Goal: Find specific page/section: Find specific page/section

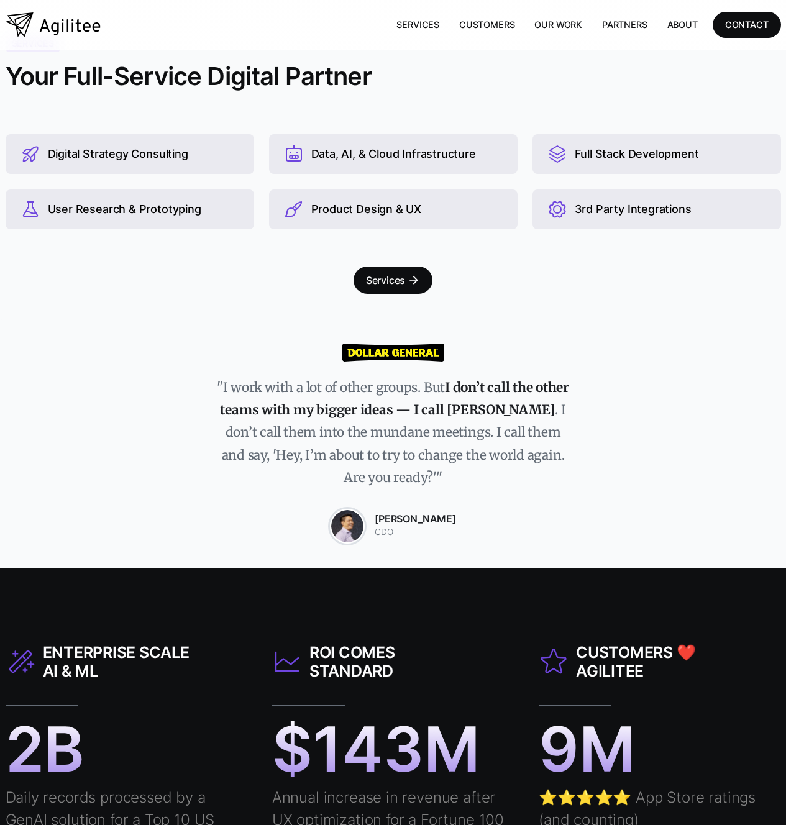
scroll to position [257, 0]
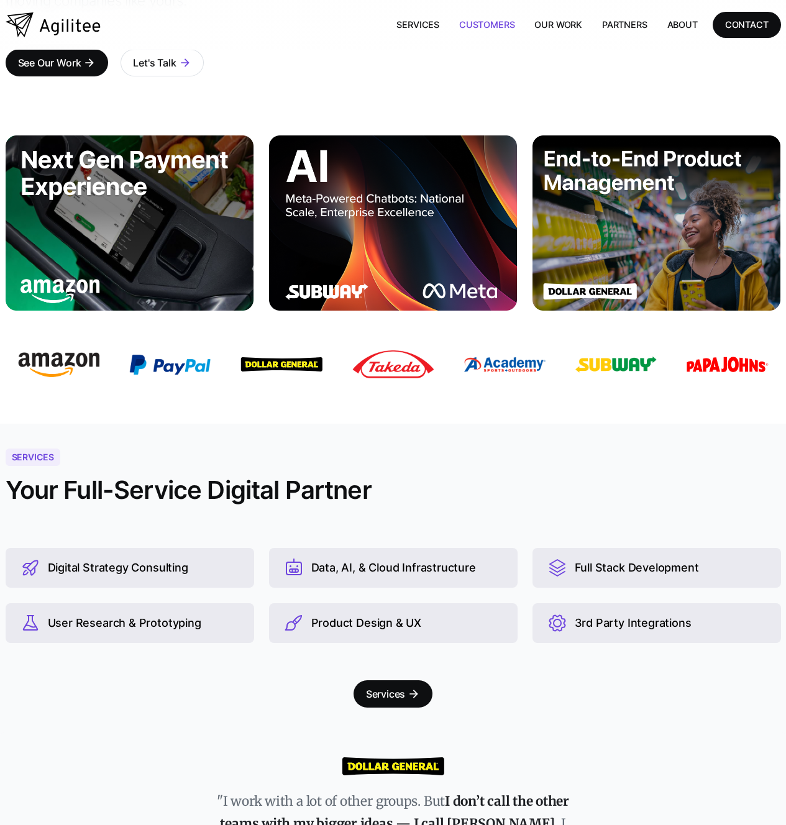
click at [491, 18] on link "Customers" at bounding box center [486, 24] width 75 height 25
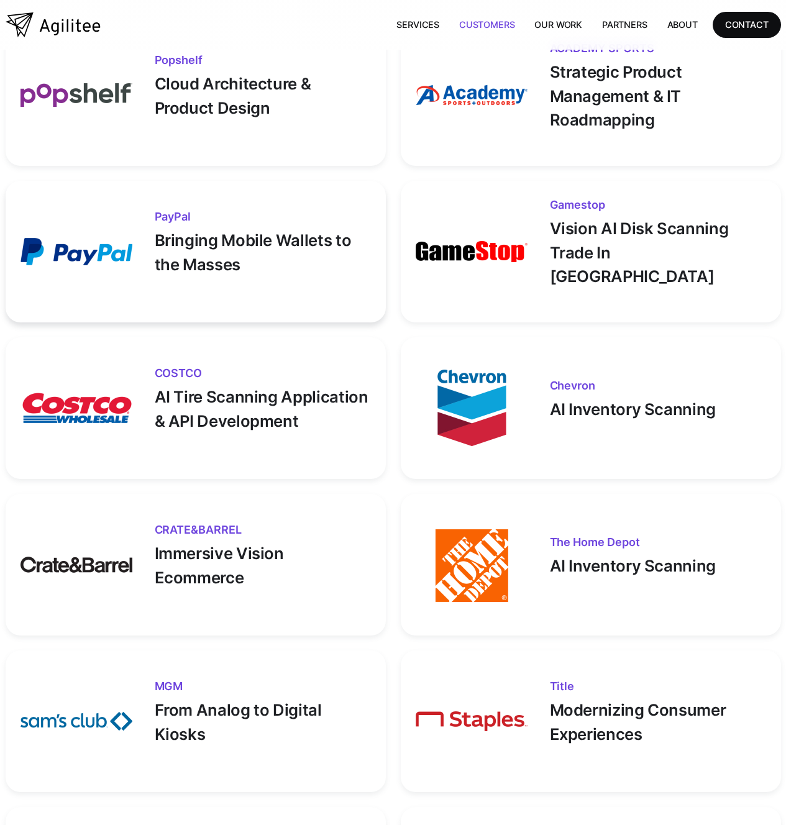
scroll to position [824, 0]
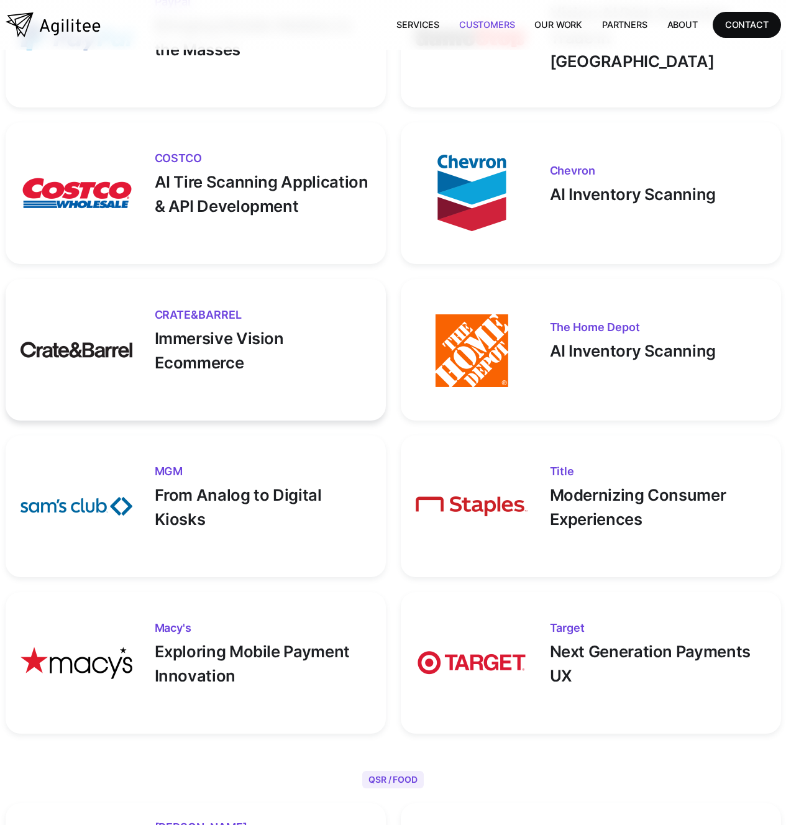
click at [65, 357] on img at bounding box center [77, 350] width 112 height 112
click at [65, 351] on img at bounding box center [77, 350] width 112 height 112
click at [490, 666] on img at bounding box center [472, 663] width 112 height 112
click at [487, 663] on img at bounding box center [472, 663] width 112 height 112
click at [475, 661] on img at bounding box center [472, 663] width 112 height 112
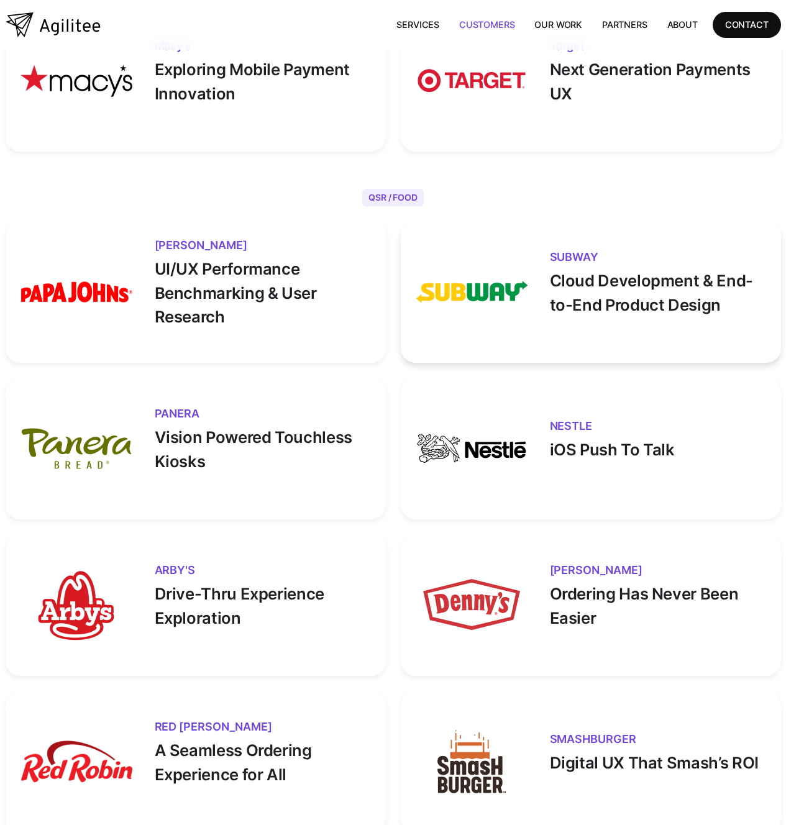
scroll to position [1517, 0]
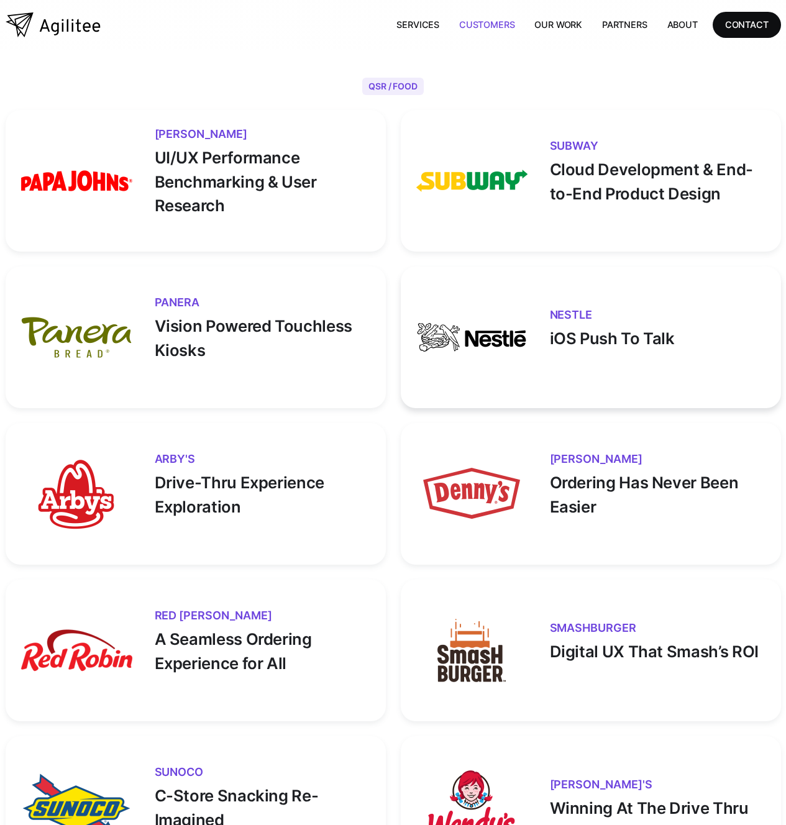
click at [476, 346] on img at bounding box center [472, 337] width 112 height 112
click at [470, 337] on img at bounding box center [472, 337] width 112 height 112
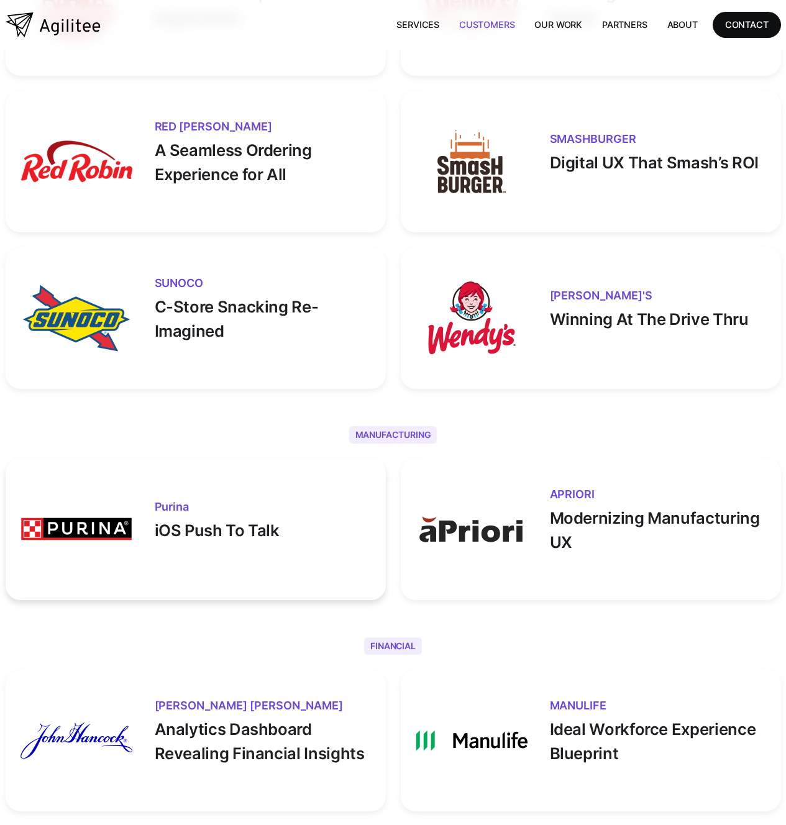
scroll to position [2212, 0]
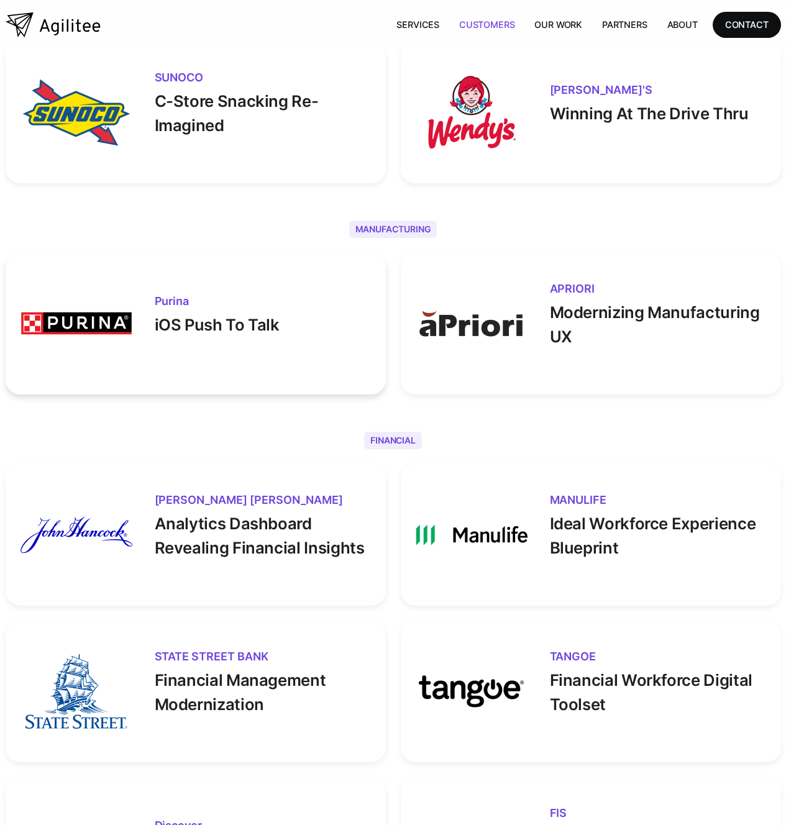
click at [79, 326] on img at bounding box center [77, 324] width 112 height 112
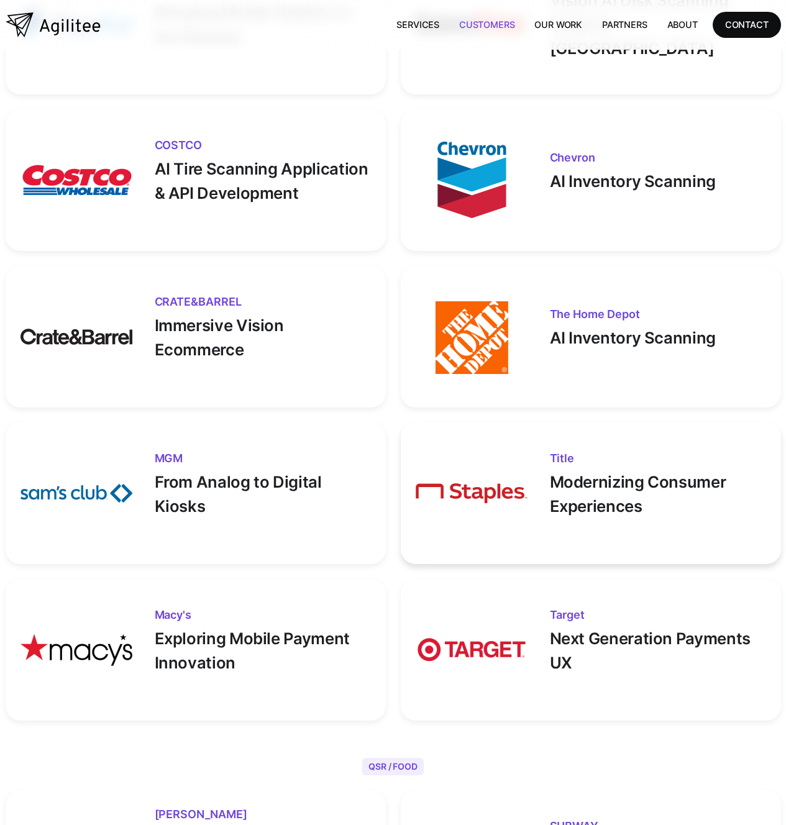
scroll to position [829, 0]
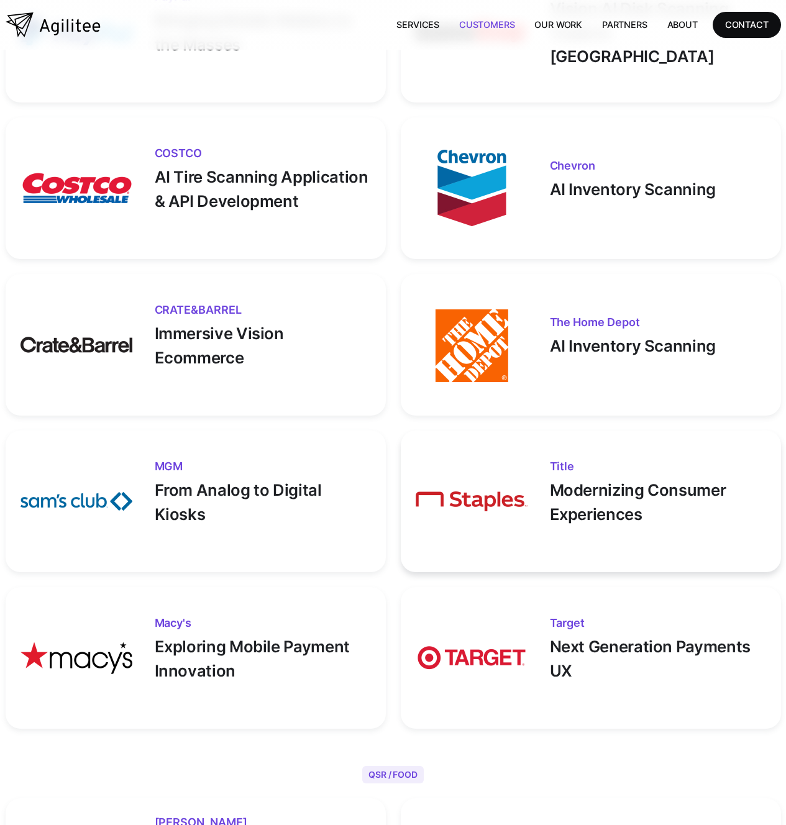
click at [471, 510] on img at bounding box center [472, 502] width 112 height 112
click at [471, 504] on img at bounding box center [472, 502] width 112 height 112
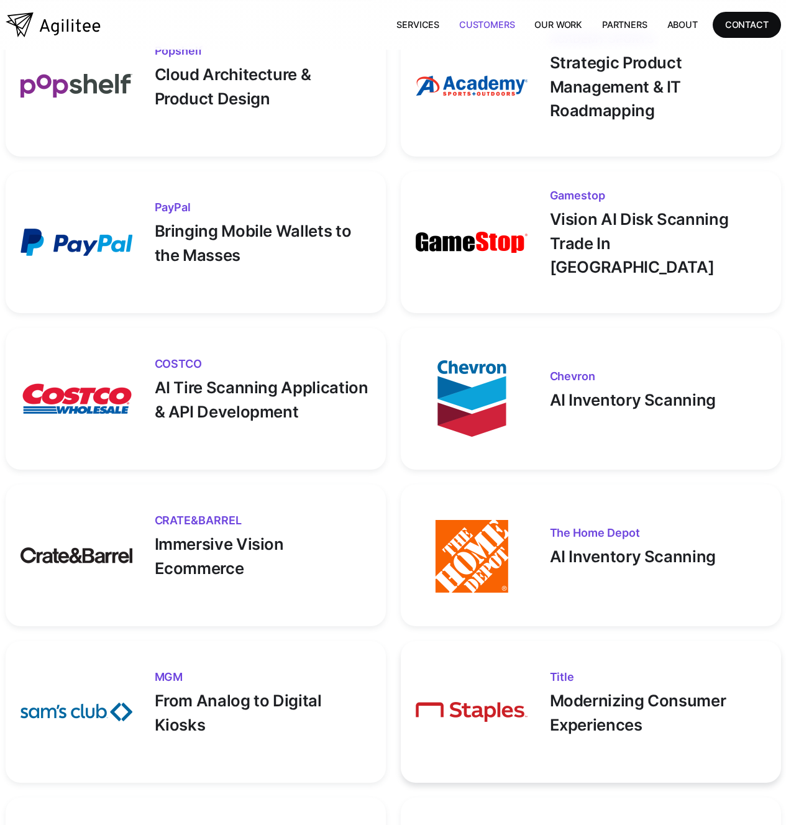
scroll to position [891, 0]
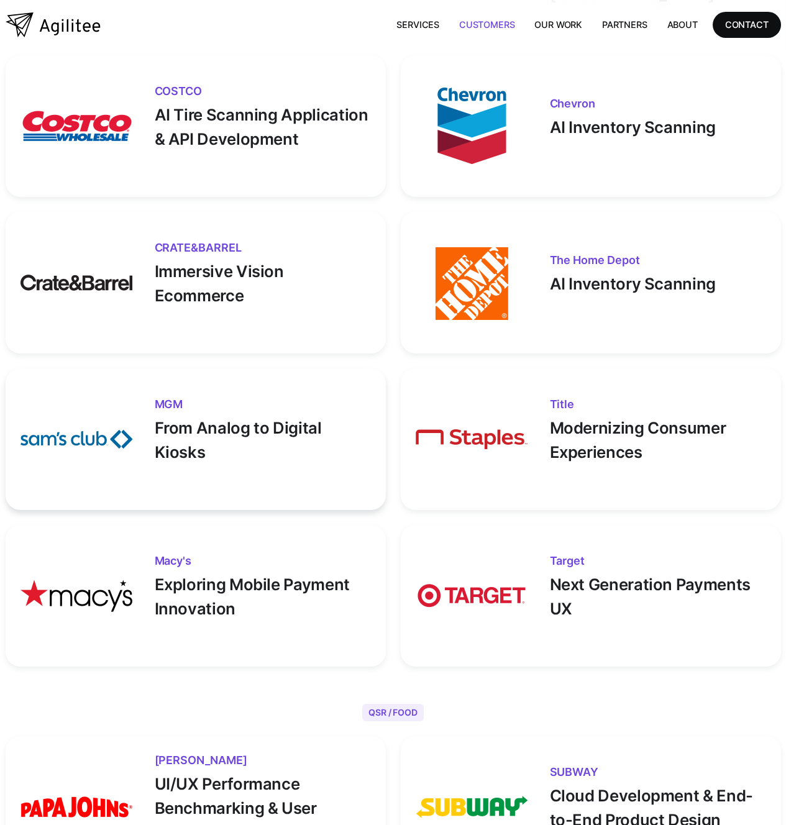
click at [65, 438] on img at bounding box center [77, 439] width 112 height 112
click at [67, 439] on img at bounding box center [77, 439] width 112 height 112
click at [96, 439] on img at bounding box center [77, 439] width 112 height 112
